Goal: Navigation & Orientation: Go to known website

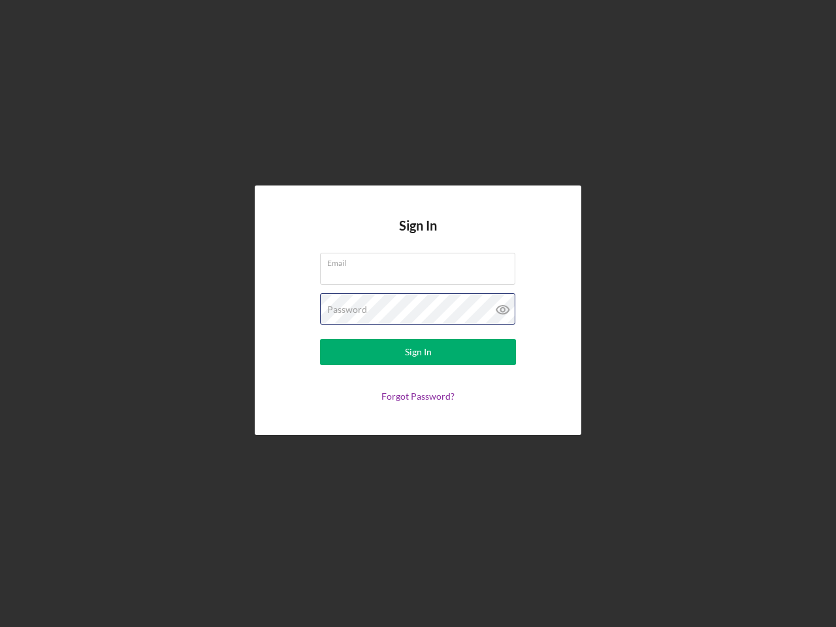
click at [418, 313] on div "Password" at bounding box center [418, 309] width 196 height 33
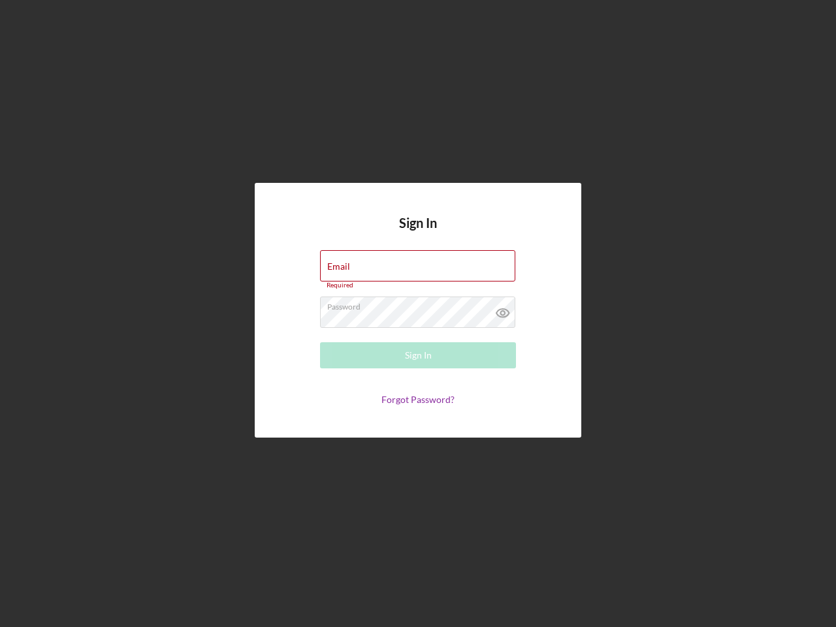
click at [503, 309] on icon at bounding box center [502, 312] width 33 height 33
